Goal: Book appointment/travel/reservation

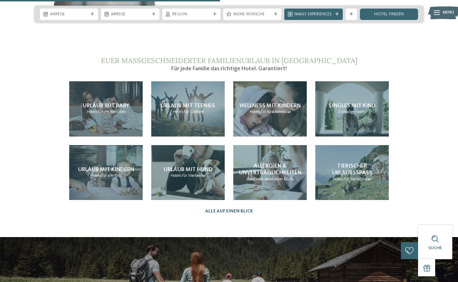
scroll to position [1259, 0]
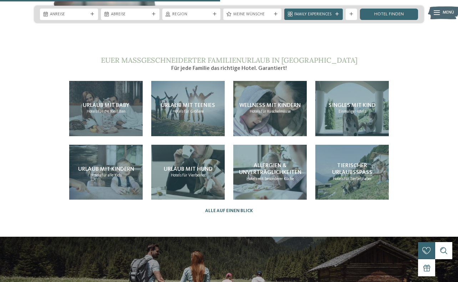
click at [187, 103] on span "Urlaub mit Teenies" at bounding box center [188, 106] width 54 height 6
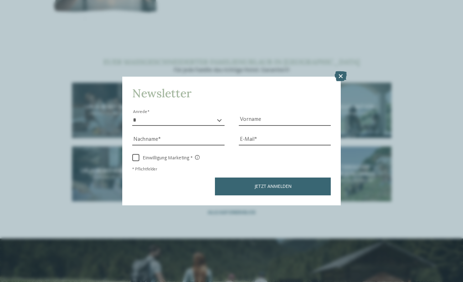
click at [342, 99] on div "Newsletter * **** **** ******* ****** Anrede Vorname Nachname" at bounding box center [231, 141] width 463 height 282
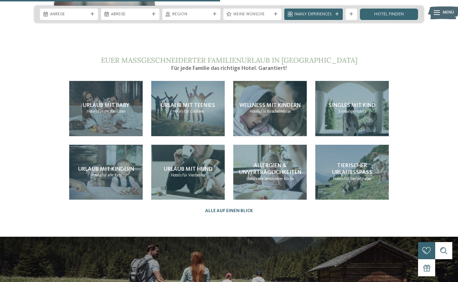
click at [196, 103] on span "Urlaub mit Teenies" at bounding box center [188, 106] width 54 height 6
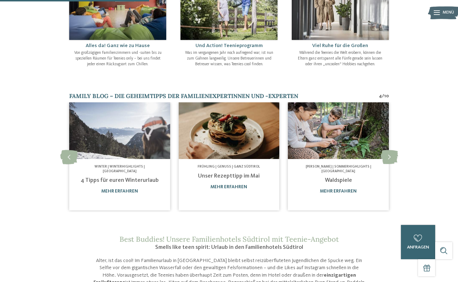
scroll to position [288, 0]
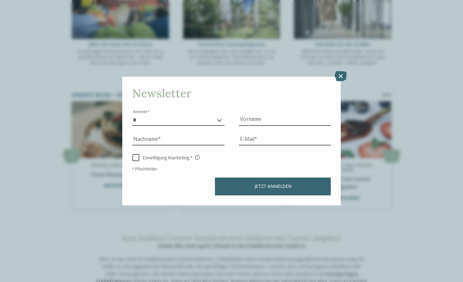
click at [293, 190] on button "Jetzt anmelden" at bounding box center [273, 186] width 116 height 18
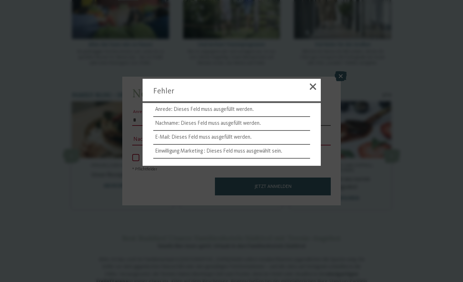
click at [346, 83] on div at bounding box center [231, 141] width 463 height 282
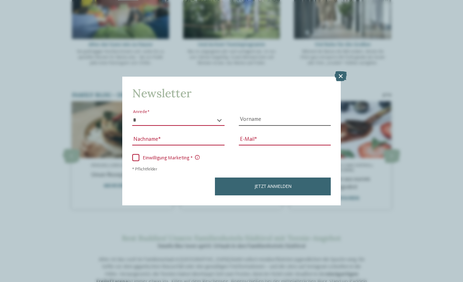
click at [345, 77] on icon at bounding box center [341, 76] width 12 height 10
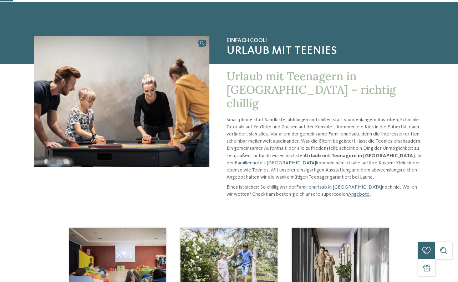
scroll to position [24, 0]
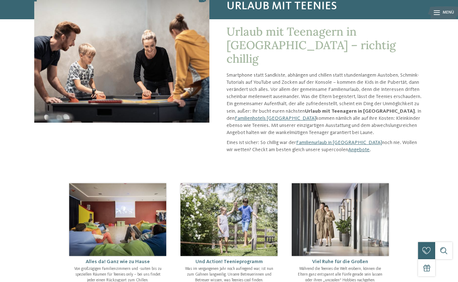
scroll to position [71, 0]
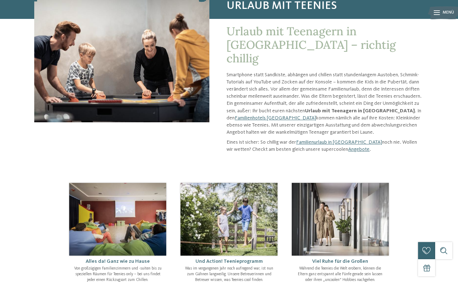
click at [348, 147] on link "Angebote" at bounding box center [358, 149] width 21 height 5
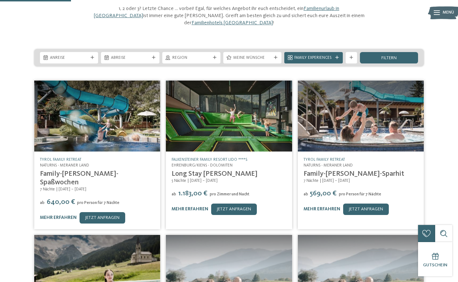
scroll to position [76, 0]
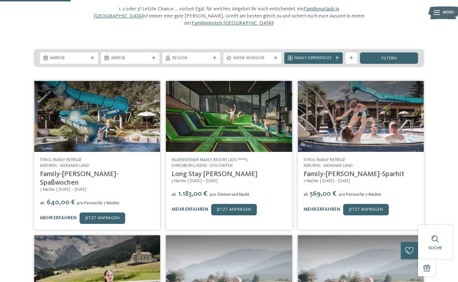
click at [365, 206] on link "jetzt anfragen" at bounding box center [366, 209] width 46 height 11
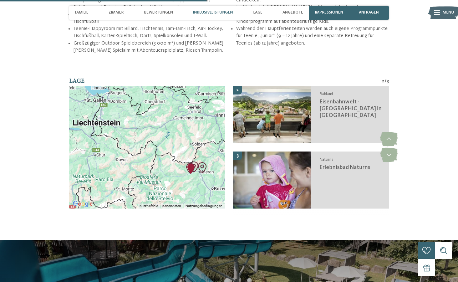
scroll to position [917, 0]
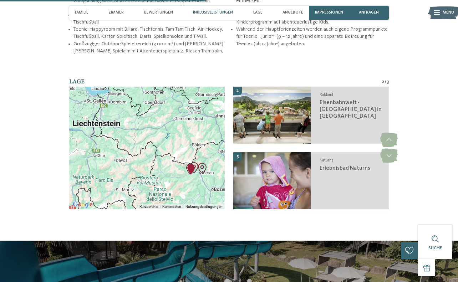
click at [187, 160] on img "Eisenbahnwelt - Südtirol in Miniatur" at bounding box center [194, 167] width 16 height 16
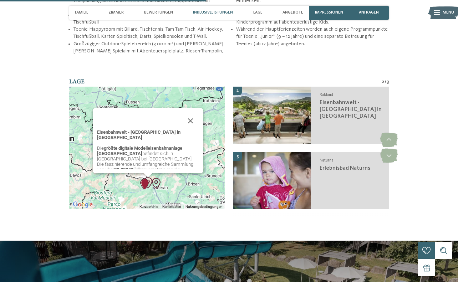
click at [192, 128] on button "Schließen" at bounding box center [190, 120] width 17 height 17
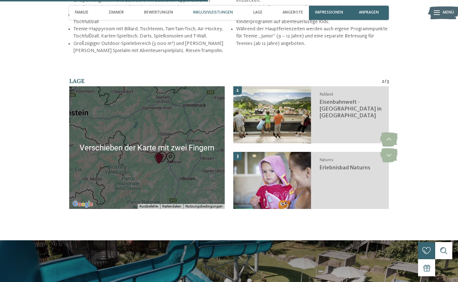
scroll to position [925, 0]
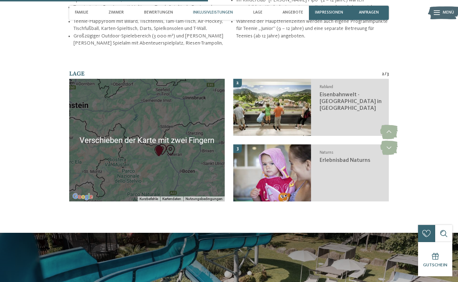
click at [197, 150] on div at bounding box center [146, 140] width 155 height 123
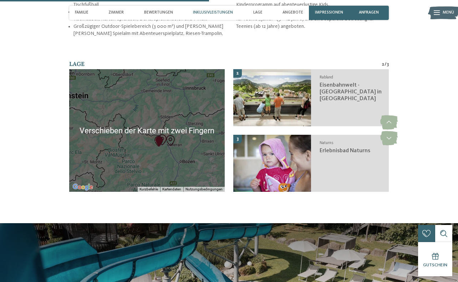
scroll to position [939, 0]
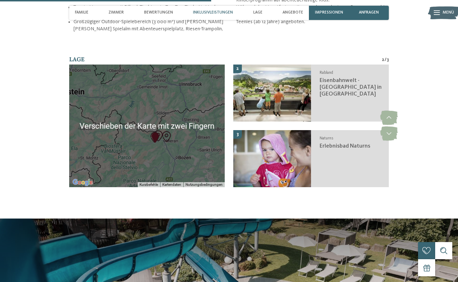
click at [182, 167] on div at bounding box center [146, 126] width 155 height 123
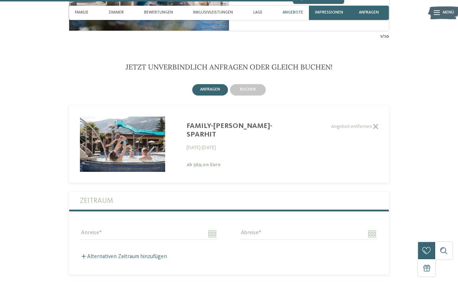
scroll to position [1321, 0]
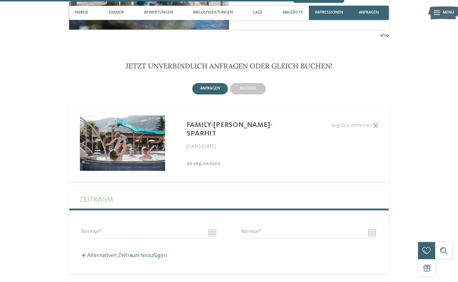
click at [112, 144] on img at bounding box center [122, 143] width 85 height 56
click at [135, 152] on img at bounding box center [122, 143] width 85 height 56
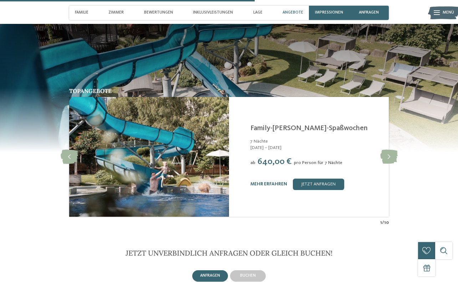
scroll to position [1135, 0]
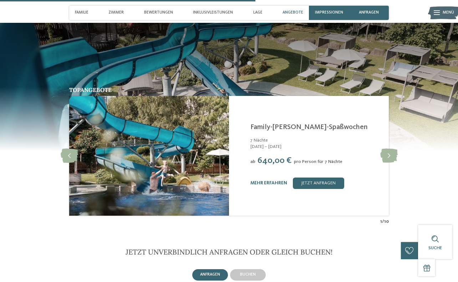
click at [71, 156] on icon at bounding box center [69, 156] width 17 height 14
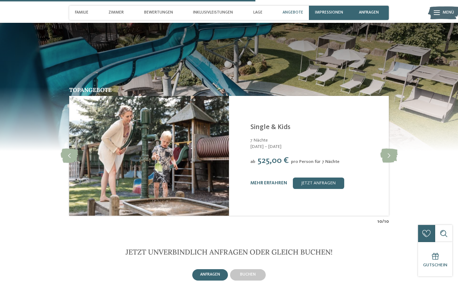
click at [389, 161] on icon at bounding box center [388, 156] width 17 height 14
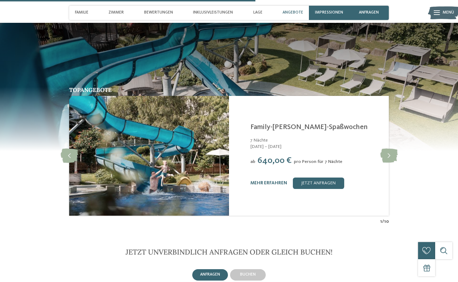
click at [388, 160] on icon at bounding box center [388, 156] width 17 height 14
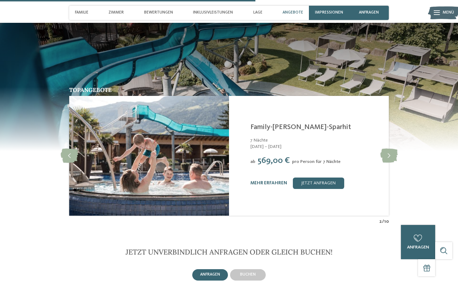
click at [393, 158] on icon at bounding box center [388, 156] width 17 height 14
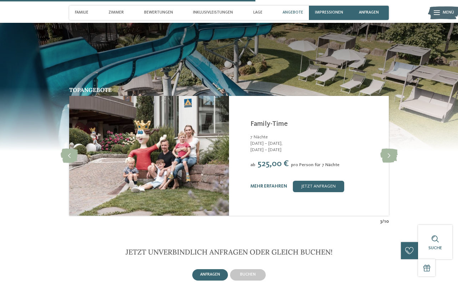
click at [390, 159] on icon at bounding box center [388, 156] width 17 height 14
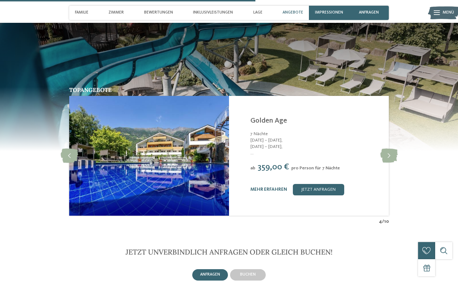
click at [391, 159] on icon at bounding box center [388, 156] width 17 height 14
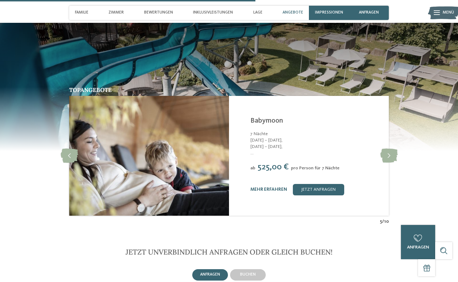
click at [390, 159] on icon at bounding box center [388, 156] width 17 height 14
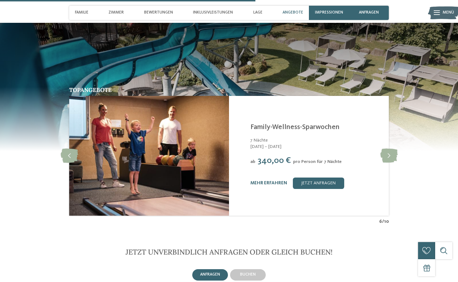
click at [391, 157] on icon at bounding box center [388, 156] width 17 height 14
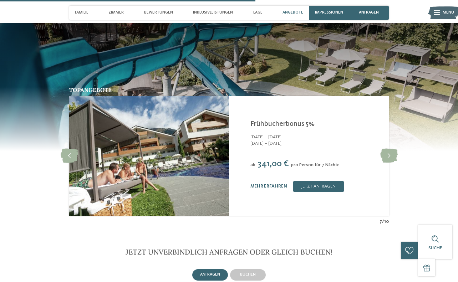
click at [74, 156] on icon at bounding box center [69, 156] width 17 height 14
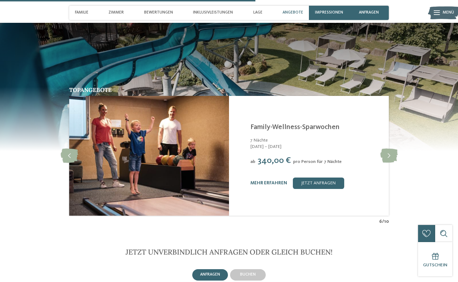
click at [391, 160] on icon at bounding box center [388, 156] width 17 height 14
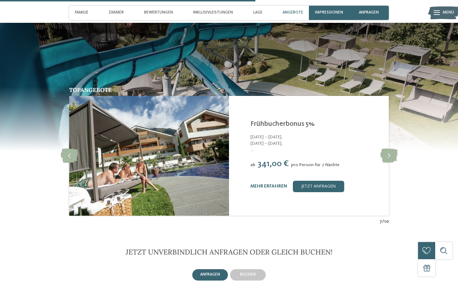
click at [388, 159] on icon at bounding box center [388, 156] width 17 height 14
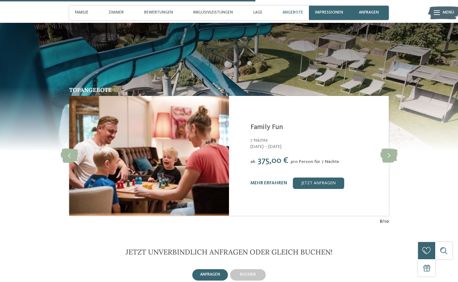
click at [388, 159] on icon at bounding box center [388, 156] width 17 height 14
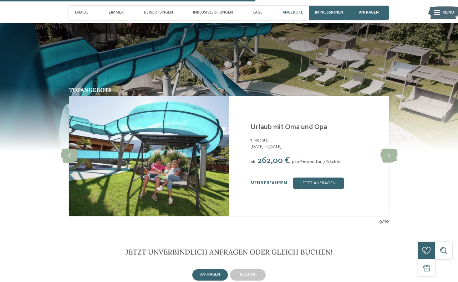
click at [388, 159] on icon at bounding box center [388, 156] width 17 height 14
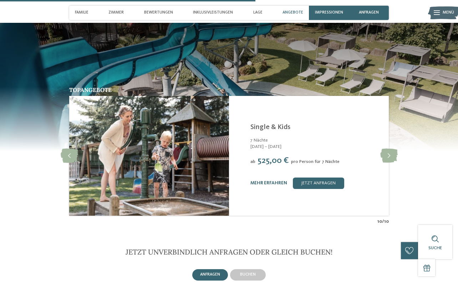
click at [75, 154] on icon at bounding box center [69, 156] width 17 height 14
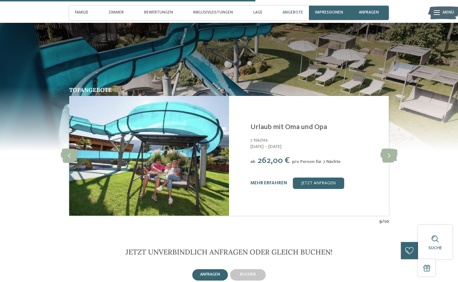
click at [388, 158] on icon at bounding box center [388, 156] width 17 height 14
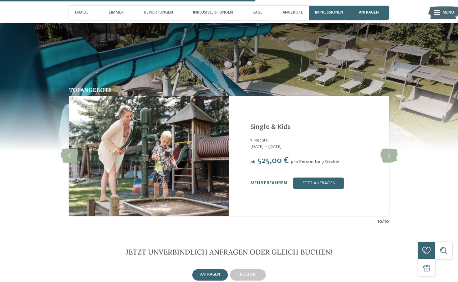
click at [389, 158] on icon at bounding box center [388, 156] width 17 height 14
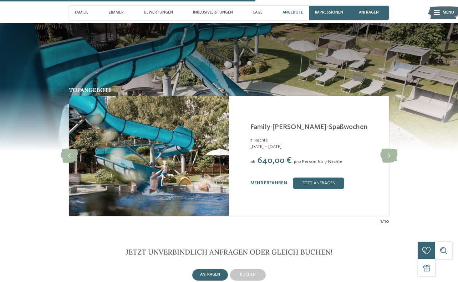
click at [391, 158] on icon at bounding box center [388, 156] width 17 height 14
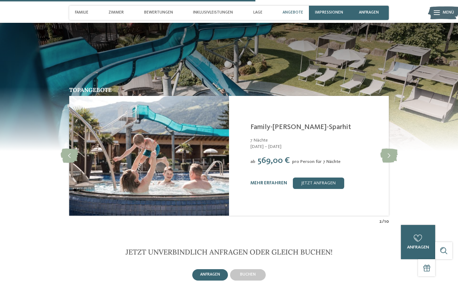
click at [395, 155] on icon at bounding box center [388, 156] width 17 height 14
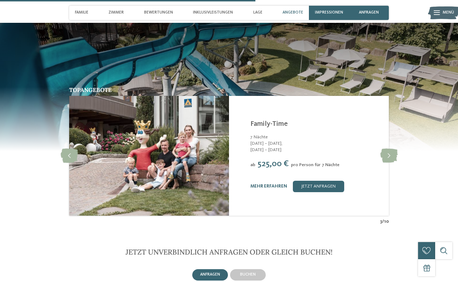
click at [392, 158] on icon at bounding box center [388, 156] width 17 height 14
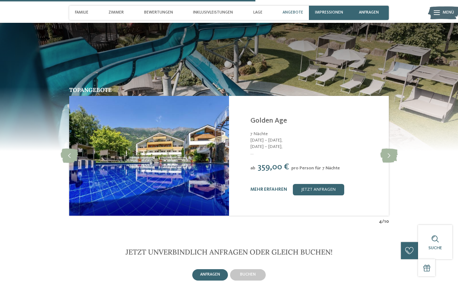
click at [391, 158] on icon at bounding box center [388, 156] width 17 height 14
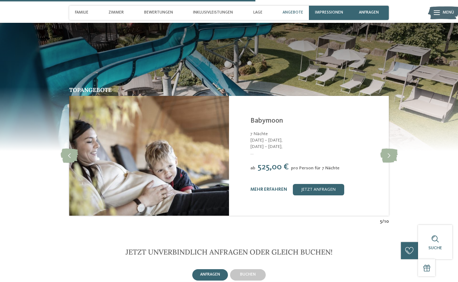
click at [392, 158] on icon at bounding box center [388, 156] width 17 height 14
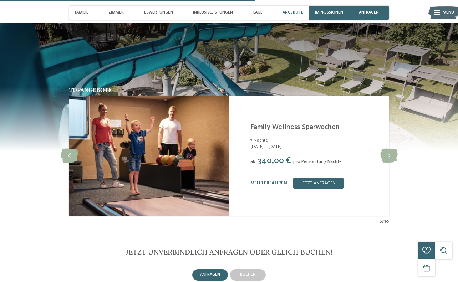
click at [391, 156] on icon at bounding box center [388, 156] width 17 height 14
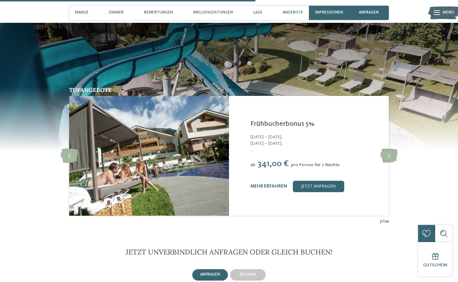
click at [391, 158] on icon at bounding box center [388, 156] width 17 height 14
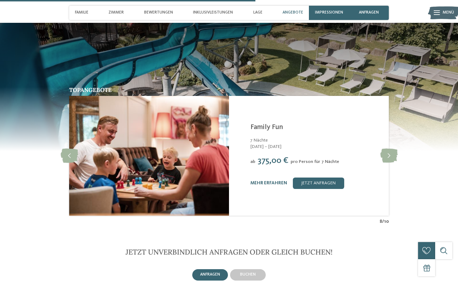
click at [391, 158] on icon at bounding box center [388, 156] width 17 height 14
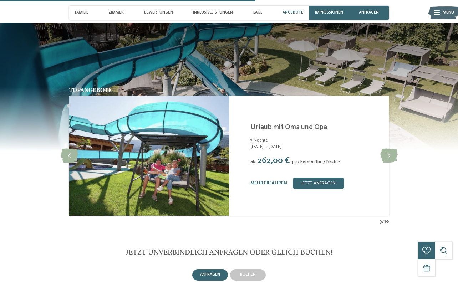
click at [391, 159] on icon at bounding box center [388, 156] width 17 height 14
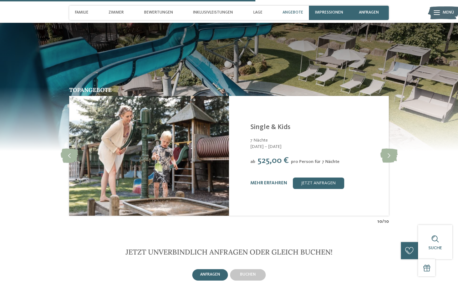
click at [391, 156] on icon at bounding box center [388, 156] width 17 height 14
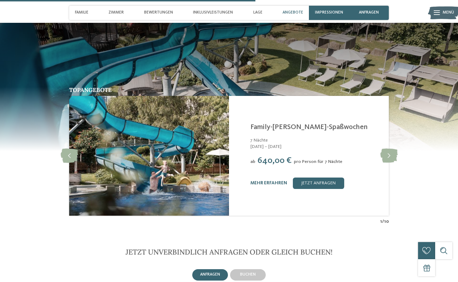
click at [394, 156] on icon at bounding box center [388, 156] width 17 height 14
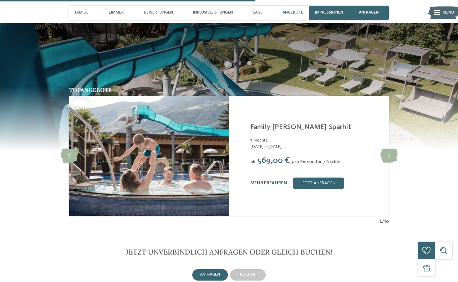
click at [390, 158] on icon at bounding box center [388, 156] width 17 height 14
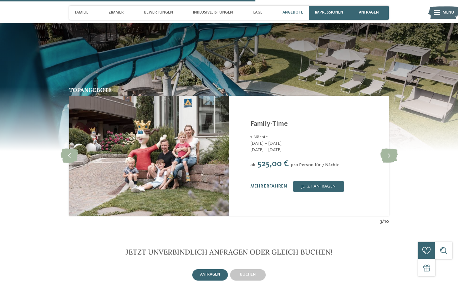
click at [392, 158] on icon at bounding box center [388, 156] width 17 height 14
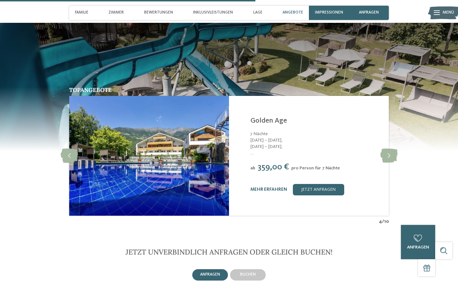
click at [388, 159] on icon at bounding box center [388, 156] width 17 height 14
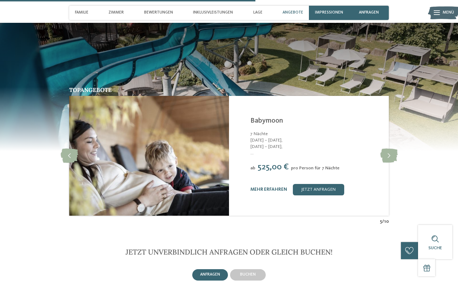
click at [390, 158] on icon at bounding box center [388, 156] width 17 height 14
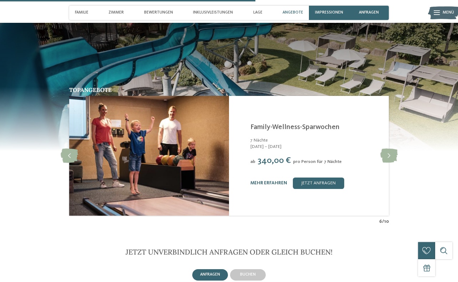
click at [390, 158] on icon at bounding box center [388, 156] width 17 height 14
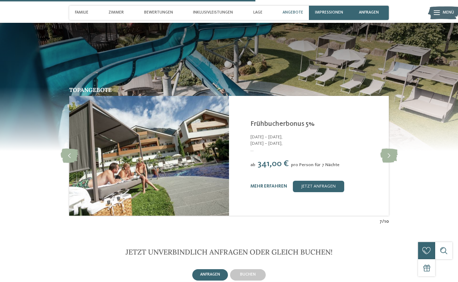
click at [390, 158] on icon at bounding box center [388, 156] width 17 height 14
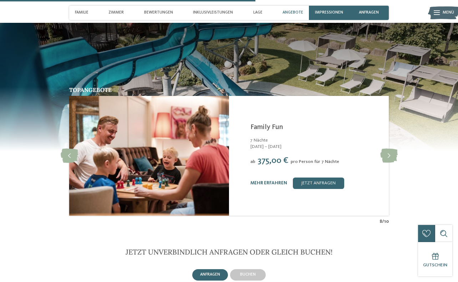
click at [391, 158] on icon at bounding box center [388, 156] width 17 height 14
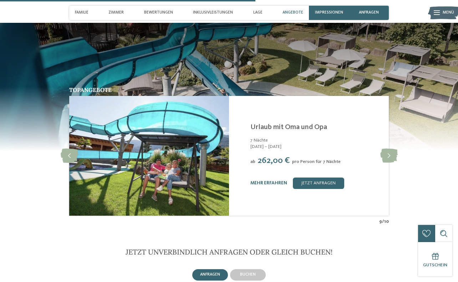
click at [391, 157] on icon at bounding box center [388, 156] width 17 height 14
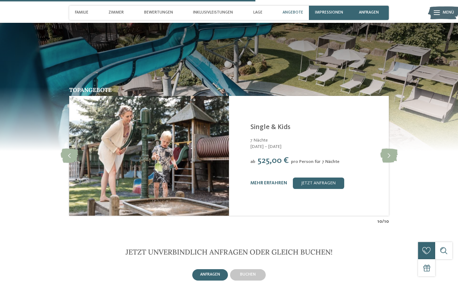
click at [391, 156] on icon at bounding box center [388, 156] width 17 height 14
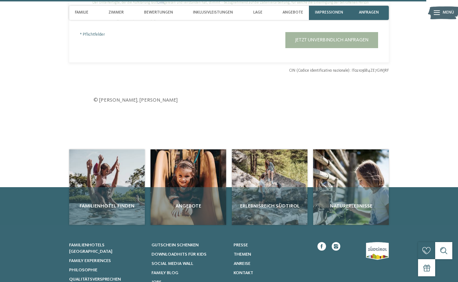
scroll to position [1900, 0]
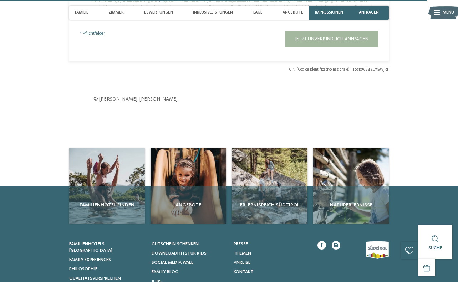
click at [100, 180] on img at bounding box center [107, 186] width 76 height 76
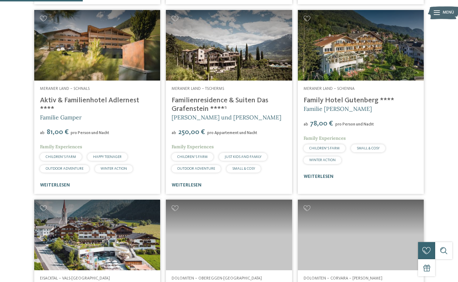
scroll to position [361, 0]
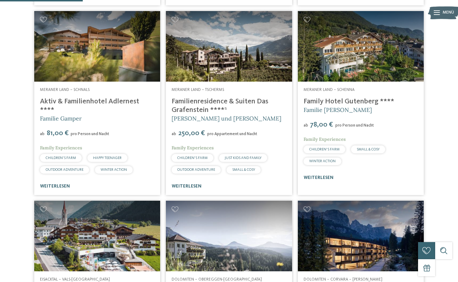
click at [320, 180] on div "weiterlesen" at bounding box center [360, 177] width 114 height 5
click at [320, 180] on link "weiterlesen" at bounding box center [318, 177] width 30 height 5
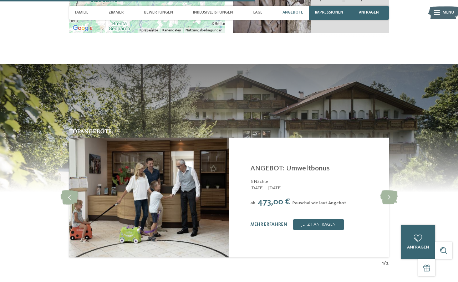
scroll to position [1079, 0]
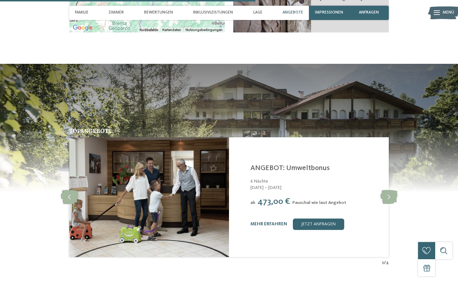
click at [395, 201] on icon at bounding box center [388, 197] width 17 height 14
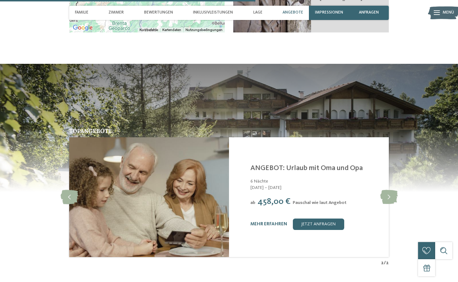
click at [321, 227] on link "jetzt anfragen" at bounding box center [318, 223] width 51 height 11
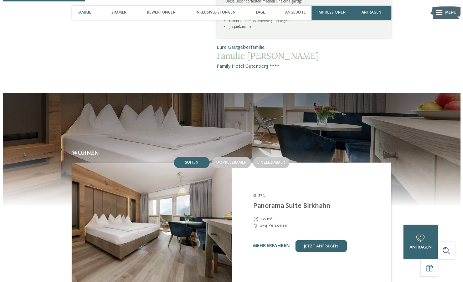
scroll to position [362, 0]
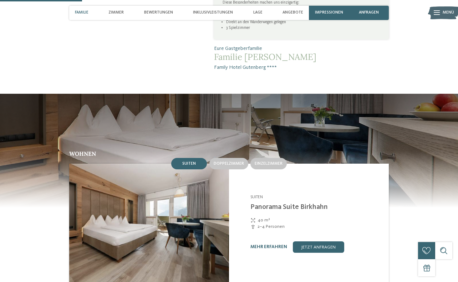
click at [167, 241] on img at bounding box center [149, 224] width 160 height 120
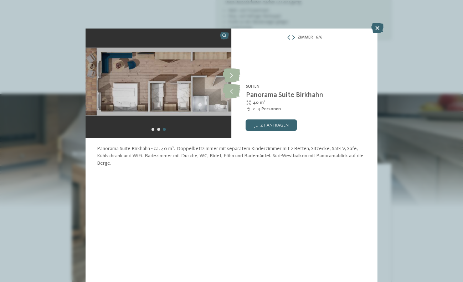
click at [231, 94] on icon at bounding box center [231, 91] width 17 height 14
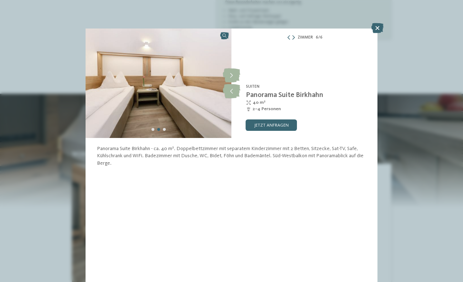
click at [230, 77] on icon at bounding box center [231, 75] width 17 height 14
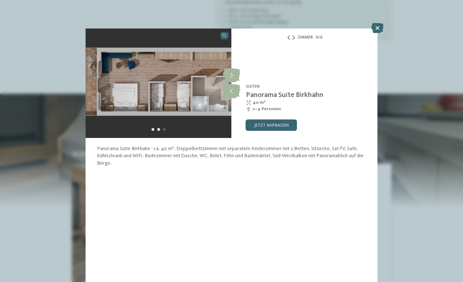
click at [270, 127] on link "jetzt anfragen" at bounding box center [271, 124] width 51 height 11
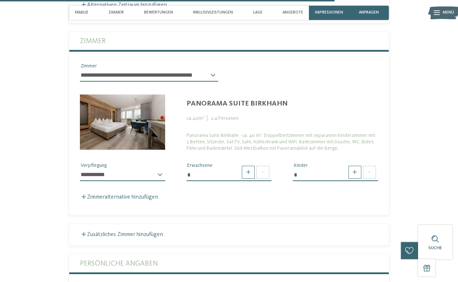
scroll to position [1472, 0]
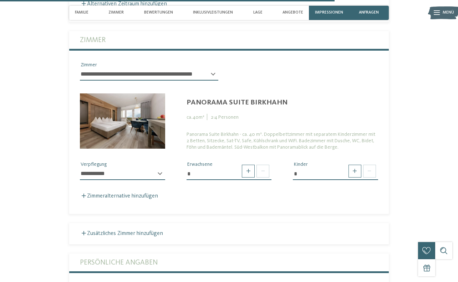
click at [164, 175] on select "**********" at bounding box center [122, 174] width 85 height 12
click at [354, 176] on span at bounding box center [354, 171] width 13 height 13
type input "*"
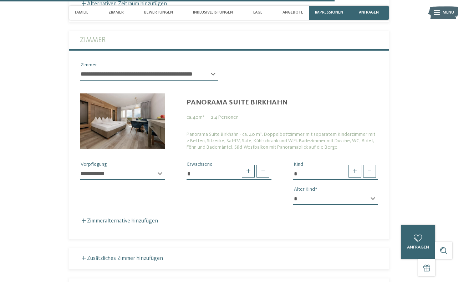
click at [373, 203] on select "* * * * * * * * * * * ** ** ** ** ** ** ** **" at bounding box center [335, 199] width 85 height 12
select select "**"
click at [293, 193] on select "* * * * * * * * * * * ** ** ** ** ** ** ** **" at bounding box center [335, 199] width 85 height 12
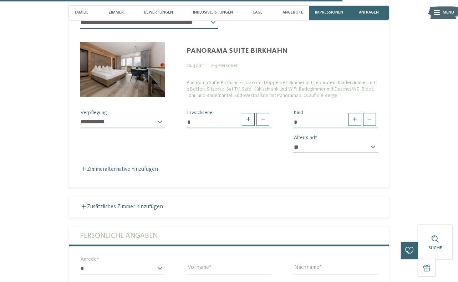
scroll to position [1525, 0]
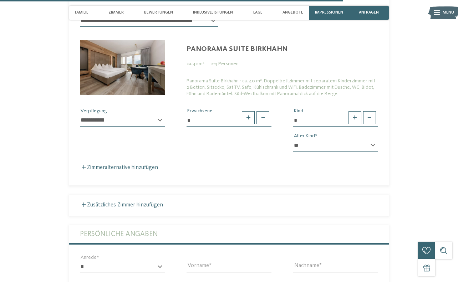
click at [132, 167] on label "Zimmeralternative hinzufügen" at bounding box center [119, 168] width 78 height 6
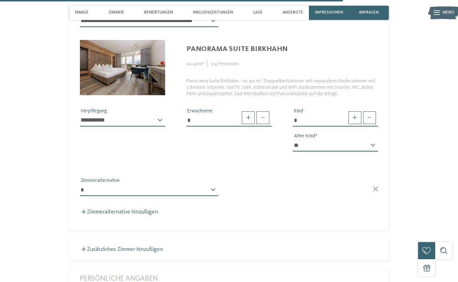
click at [213, 195] on select "**********" at bounding box center [149, 190] width 138 height 12
click at [80, 184] on select "**********" at bounding box center [149, 190] width 138 height 12
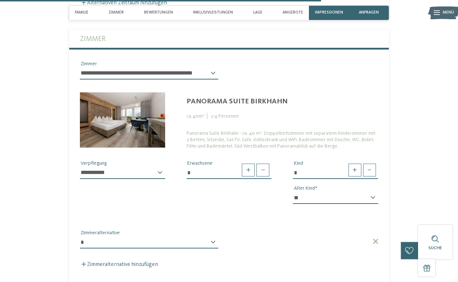
scroll to position [1447, 0]
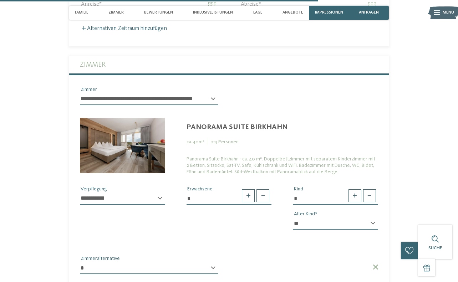
click at [123, 154] on img at bounding box center [122, 146] width 85 height 56
click at [126, 152] on img at bounding box center [122, 146] width 85 height 56
click at [251, 128] on div "Panorama Suite Birkhahn" at bounding box center [281, 127] width 191 height 9
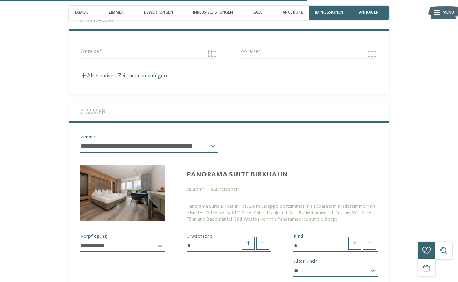
scroll to position [1401, 0]
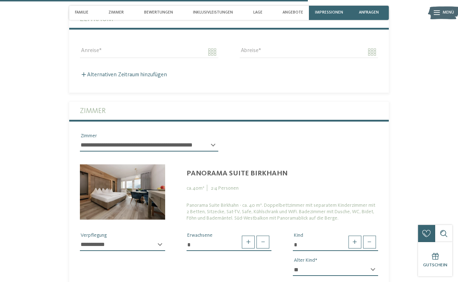
click at [128, 192] on img at bounding box center [122, 192] width 85 height 56
click at [143, 204] on img at bounding box center [122, 192] width 85 height 56
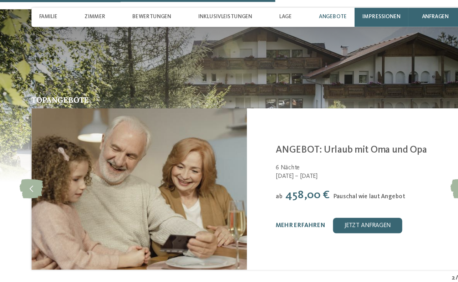
scroll to position [1135, 0]
click at [74, 139] on icon at bounding box center [69, 140] width 17 height 14
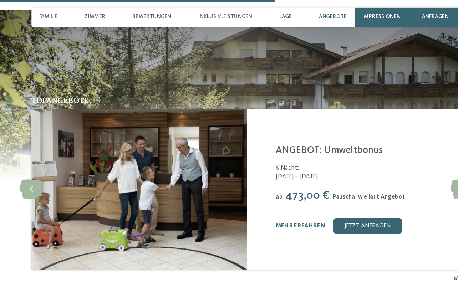
click at [77, 142] on icon at bounding box center [69, 140] width 17 height 14
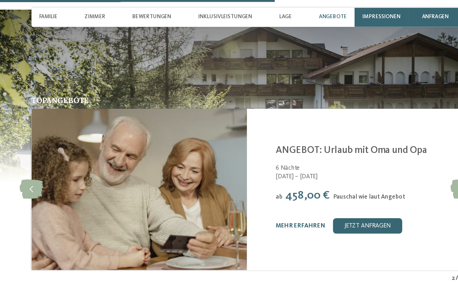
click at [70, 141] on icon at bounding box center [69, 140] width 17 height 14
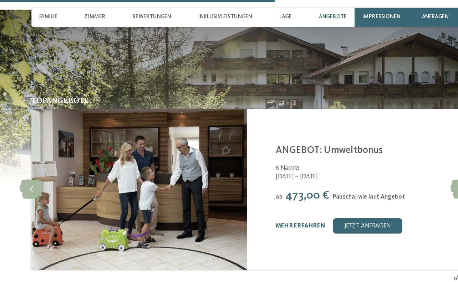
click at [75, 144] on icon at bounding box center [69, 140] width 17 height 14
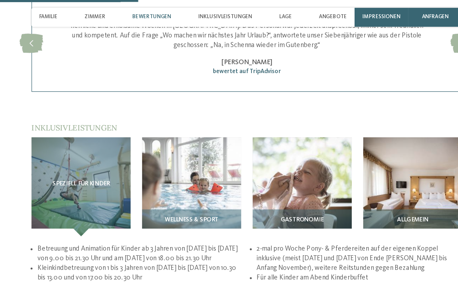
scroll to position [675, 0]
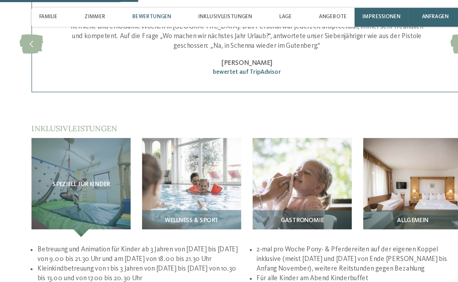
click at [116, 145] on div "Speziell für Kinder" at bounding box center [105, 138] width 73 height 73
click at [119, 136] on span "Speziell für Kinder" at bounding box center [106, 136] width 42 height 5
click at [115, 138] on span "Speziell für Kinder" at bounding box center [106, 136] width 42 height 5
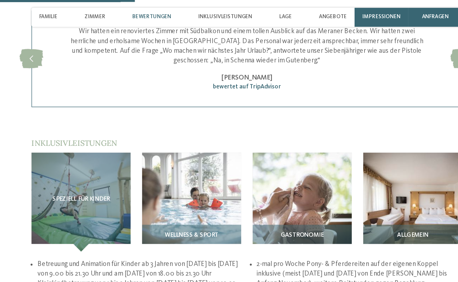
scroll to position [663, 0]
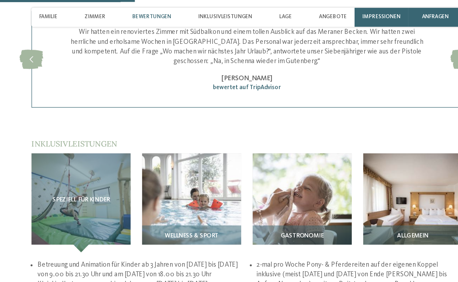
click at [366, 158] on img at bounding box center [351, 150] width 73 height 73
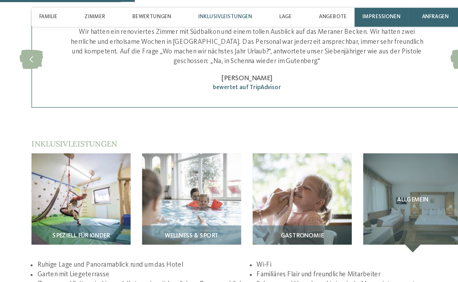
click at [352, 186] on div "Allgemein" at bounding box center [351, 150] width 73 height 73
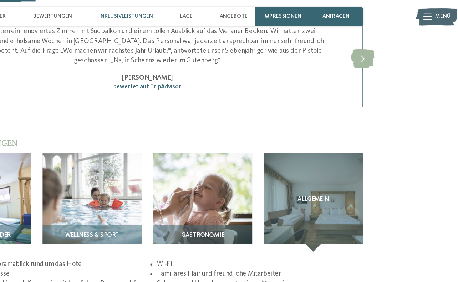
click at [355, 157] on div "Allgemein" at bounding box center [351, 150] width 73 height 73
click at [354, 149] on span "Allgemein" at bounding box center [351, 148] width 23 height 5
click at [354, 185] on div "Allgemein" at bounding box center [351, 150] width 73 height 73
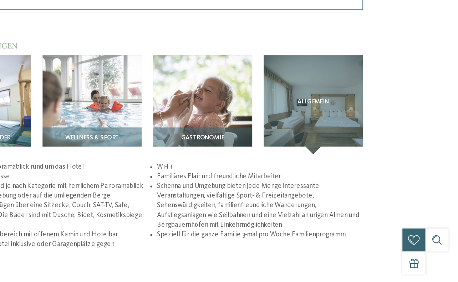
scroll to position [664, 0]
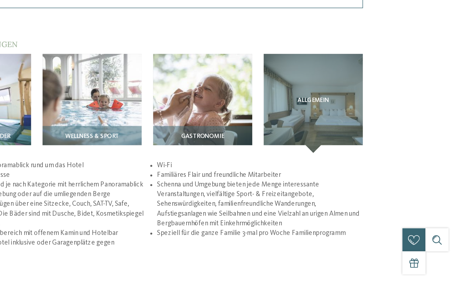
click at [351, 185] on div "Allgemein" at bounding box center [351, 149] width 73 height 73
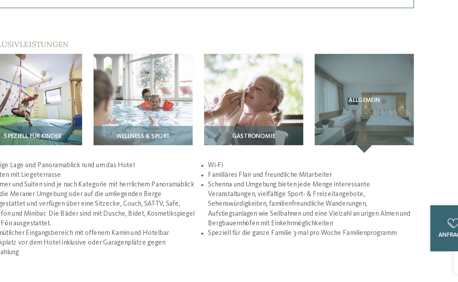
click at [352, 147] on span "Allgemein" at bounding box center [351, 147] width 23 height 5
click at [277, 176] on span "Gastronomie" at bounding box center [270, 173] width 32 height 5
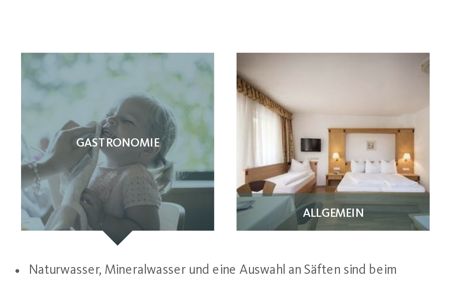
scroll to position [669, 0]
